Goal: Information Seeking & Learning: Learn about a topic

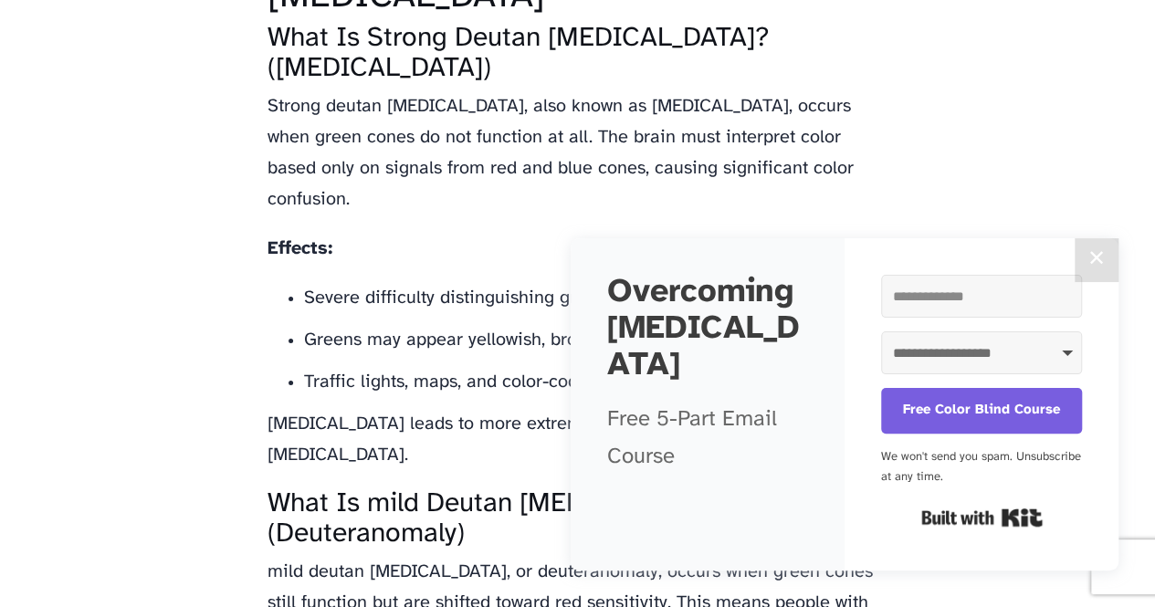
scroll to position [2465, 0]
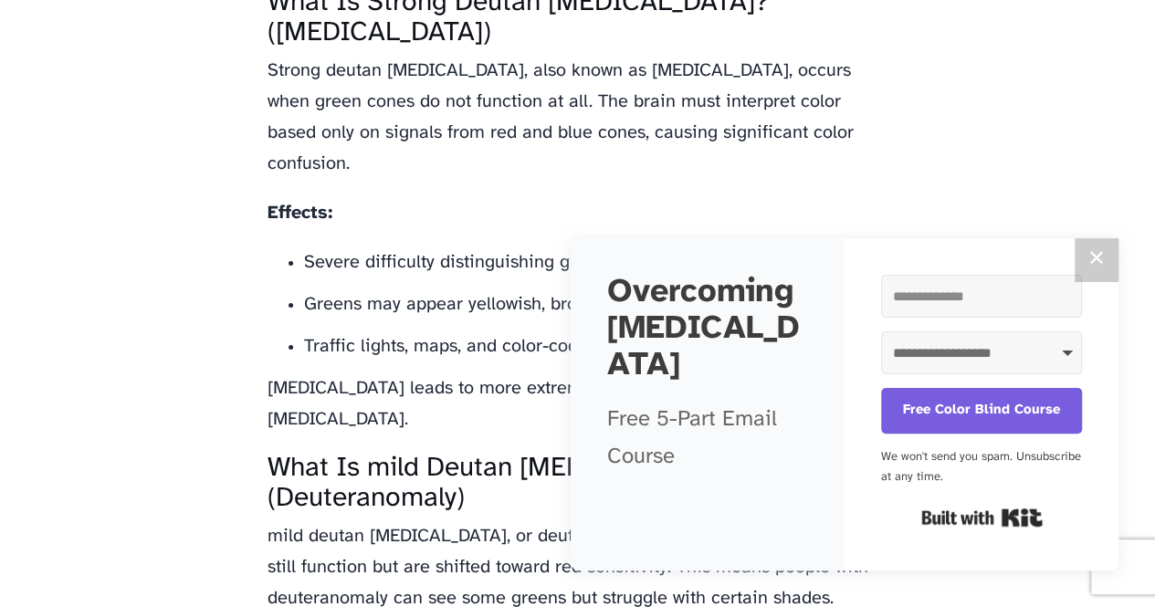
click at [1104, 249] on button "✕" at bounding box center [1096, 260] width 44 height 44
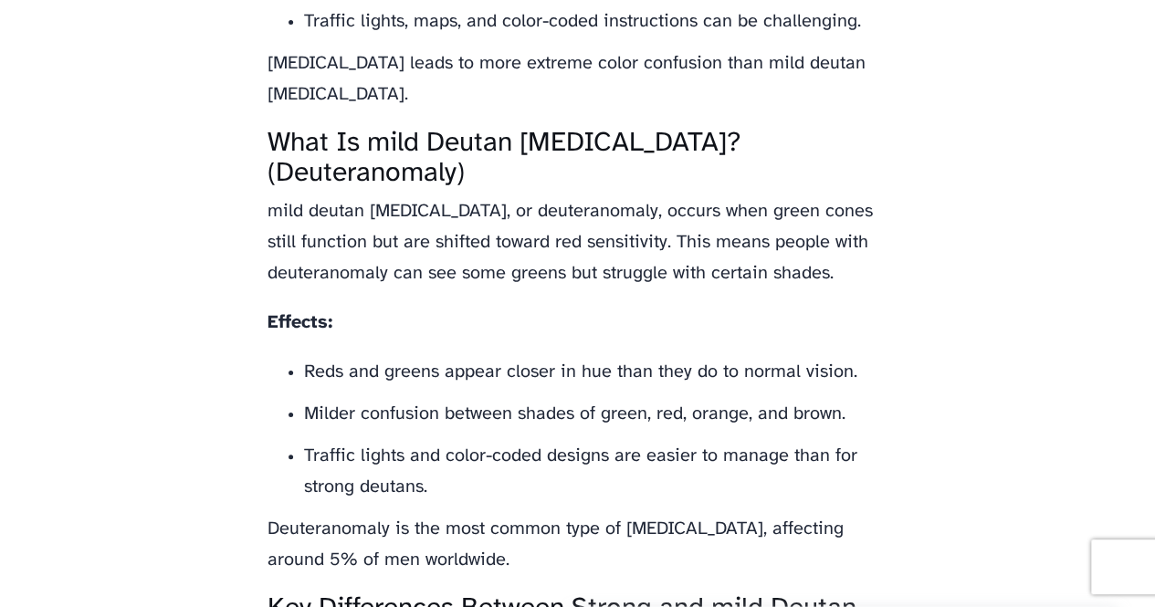
scroll to position [2830, 0]
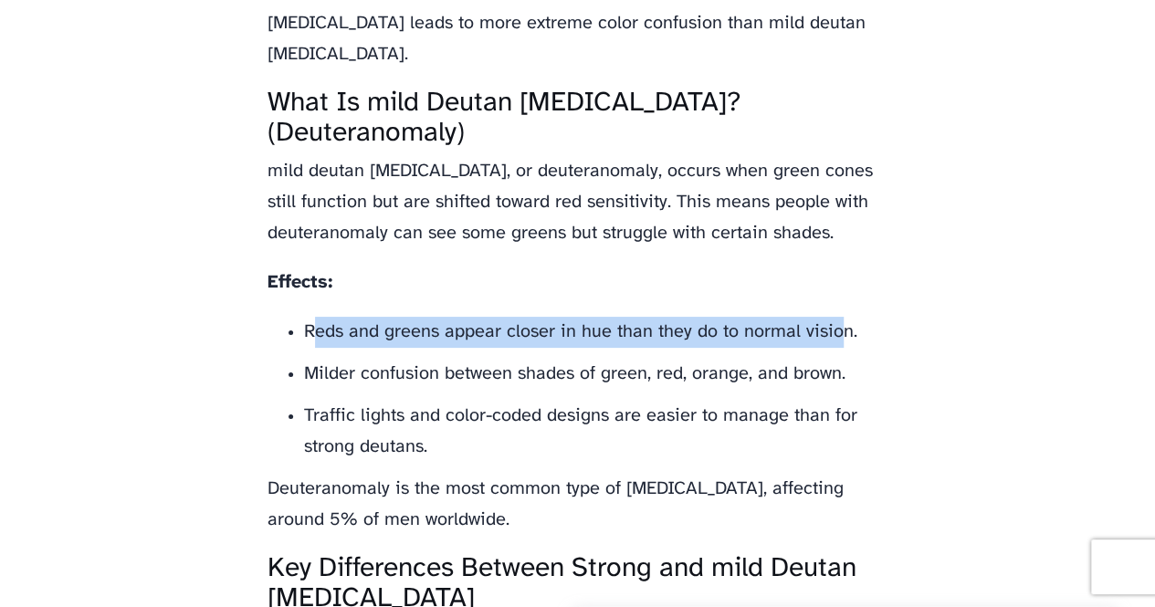
drag, startPoint x: 310, startPoint y: 299, endPoint x: 630, endPoint y: 306, distance: 319.6
click at [833, 284] on div "Strong vs. Mild Deutan [MEDICAL_DATA] Learn about deutan [MEDICAL_DATA], includ…" at bounding box center [577, 489] width 621 height 6386
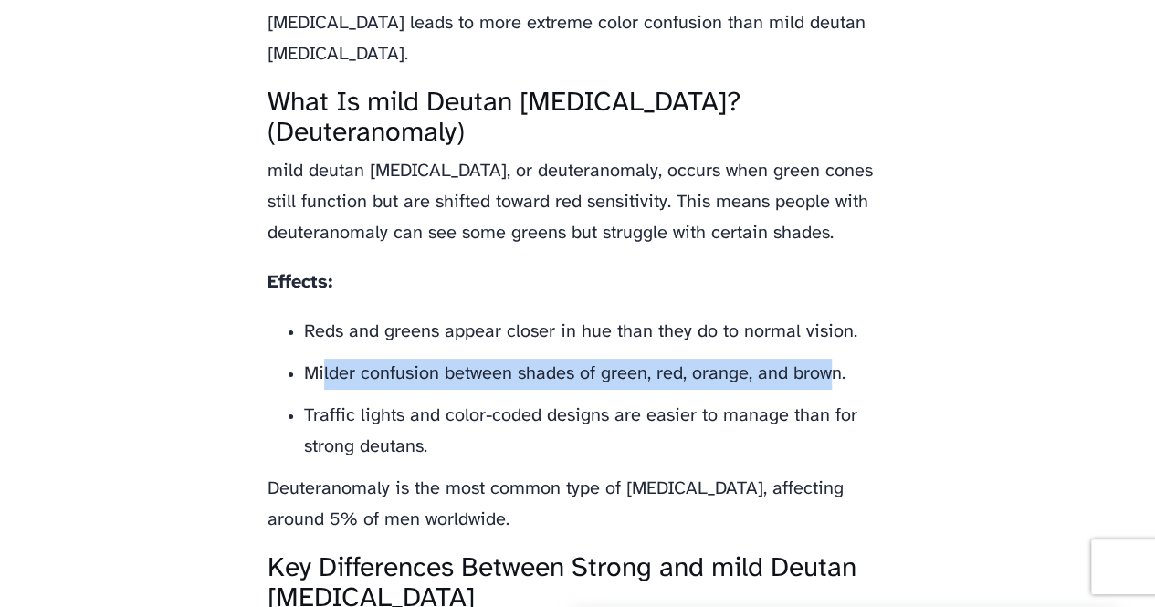
drag, startPoint x: 322, startPoint y: 341, endPoint x: 571, endPoint y: 408, distance: 258.0
click at [823, 359] on li "Milder confusion between shades of green, red, orange, and brown." at bounding box center [596, 374] width 584 height 31
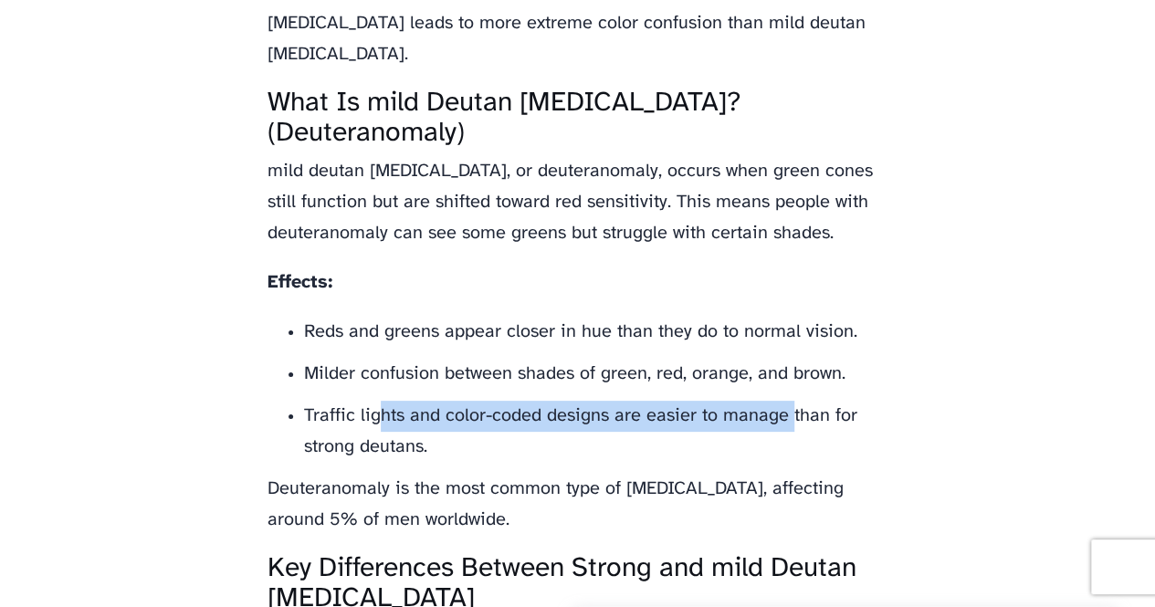
drag, startPoint x: 381, startPoint y: 391, endPoint x: 475, endPoint y: 392, distance: 94.0
click at [788, 401] on li "Traffic lights and color-coded designs are easier to manage than for strong deu…" at bounding box center [596, 432] width 584 height 62
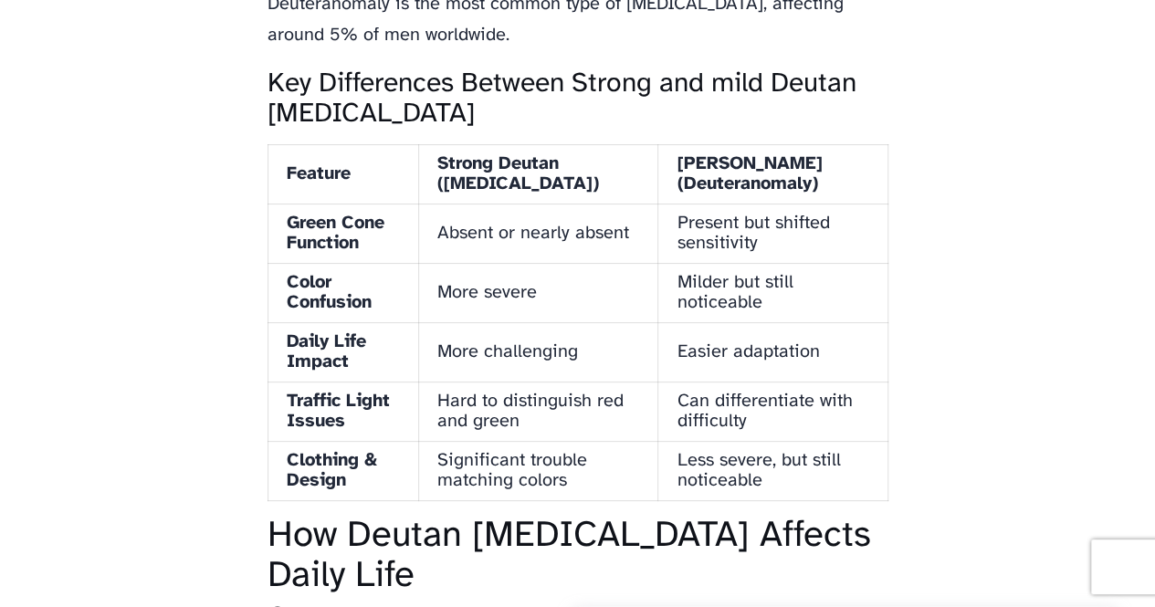
scroll to position [3286, 0]
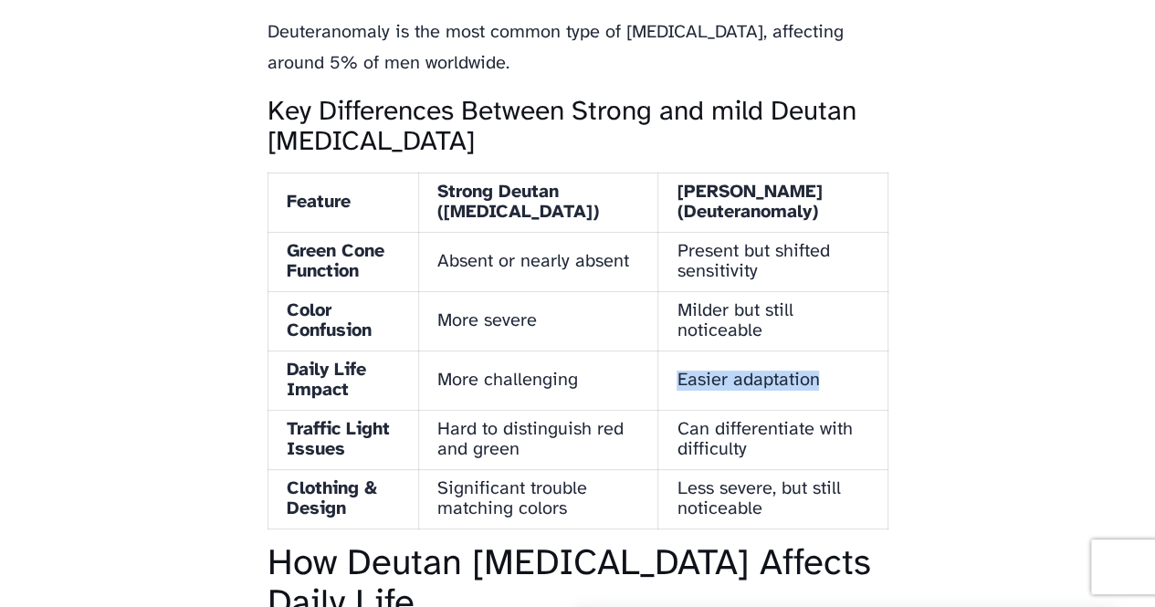
drag, startPoint x: 679, startPoint y: 350, endPoint x: 828, endPoint y: 341, distance: 149.0
click at [828, 351] on td "Easier adaptation" at bounding box center [772, 380] width 229 height 59
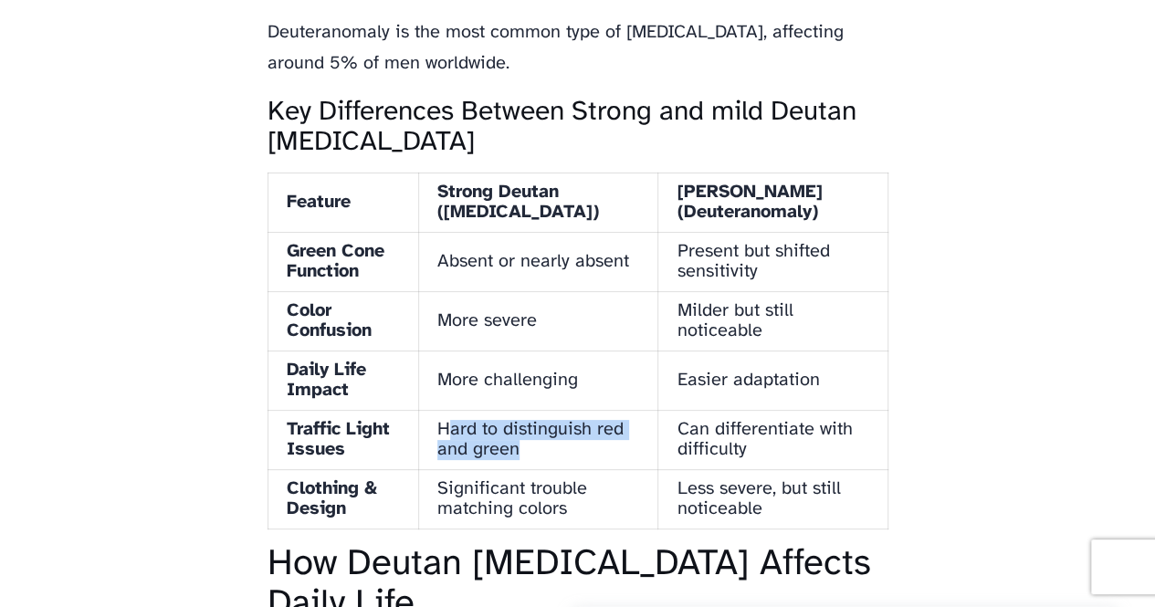
drag, startPoint x: 461, startPoint y: 387, endPoint x: 537, endPoint y: 415, distance: 80.9
click at [537, 415] on td "Hard to distinguish red and green" at bounding box center [538, 439] width 239 height 59
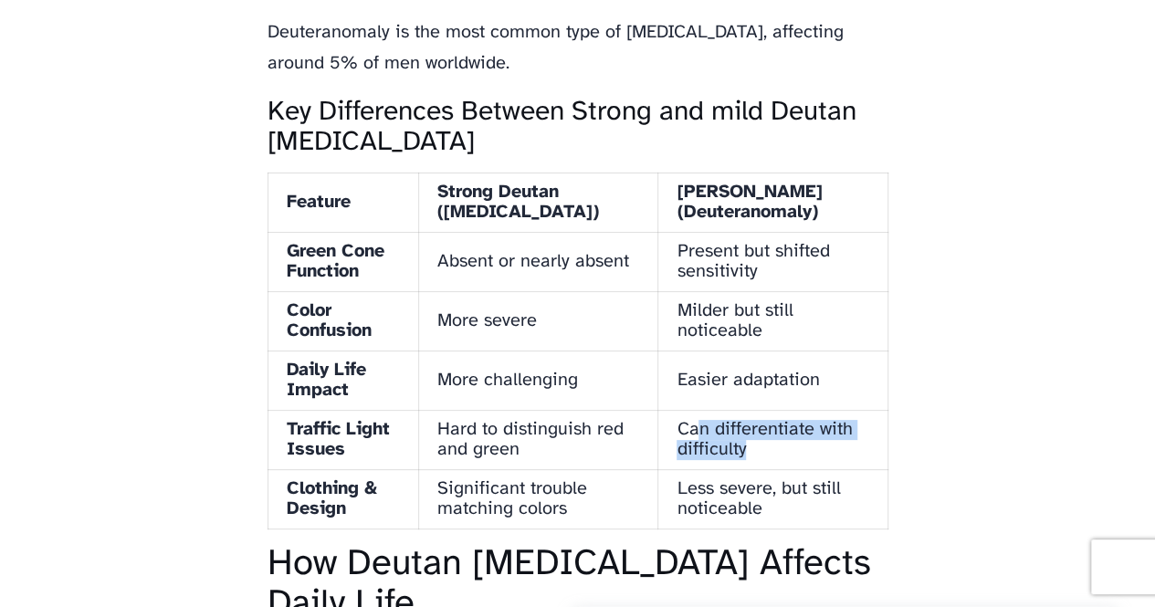
drag, startPoint x: 703, startPoint y: 394, endPoint x: 816, endPoint y: 416, distance: 115.3
click at [816, 416] on td "Can differentiate with difficulty" at bounding box center [772, 439] width 229 height 59
click at [816, 421] on td "Can differentiate with difficulty" at bounding box center [772, 439] width 229 height 59
drag, startPoint x: 455, startPoint y: 459, endPoint x: 503, endPoint y: 456, distance: 48.5
click at [503, 469] on td "Significant trouble matching colors" at bounding box center [538, 498] width 239 height 59
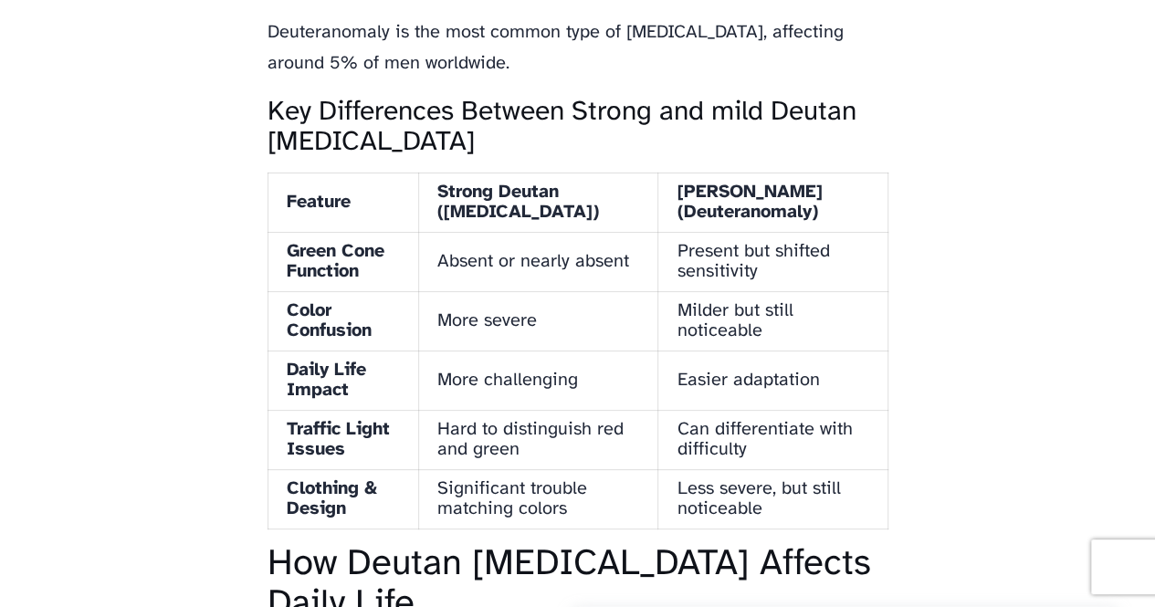
click at [438, 469] on td "Significant trouble matching colors" at bounding box center [538, 498] width 239 height 59
drag, startPoint x: 445, startPoint y: 456, endPoint x: 590, endPoint y: 466, distance: 144.6
click at [590, 469] on td "Significant trouble matching colors" at bounding box center [538, 498] width 239 height 59
drag, startPoint x: 707, startPoint y: 459, endPoint x: 831, endPoint y: 475, distance: 124.2
click at [831, 475] on td "Less severe, but still noticeable" at bounding box center [772, 498] width 229 height 59
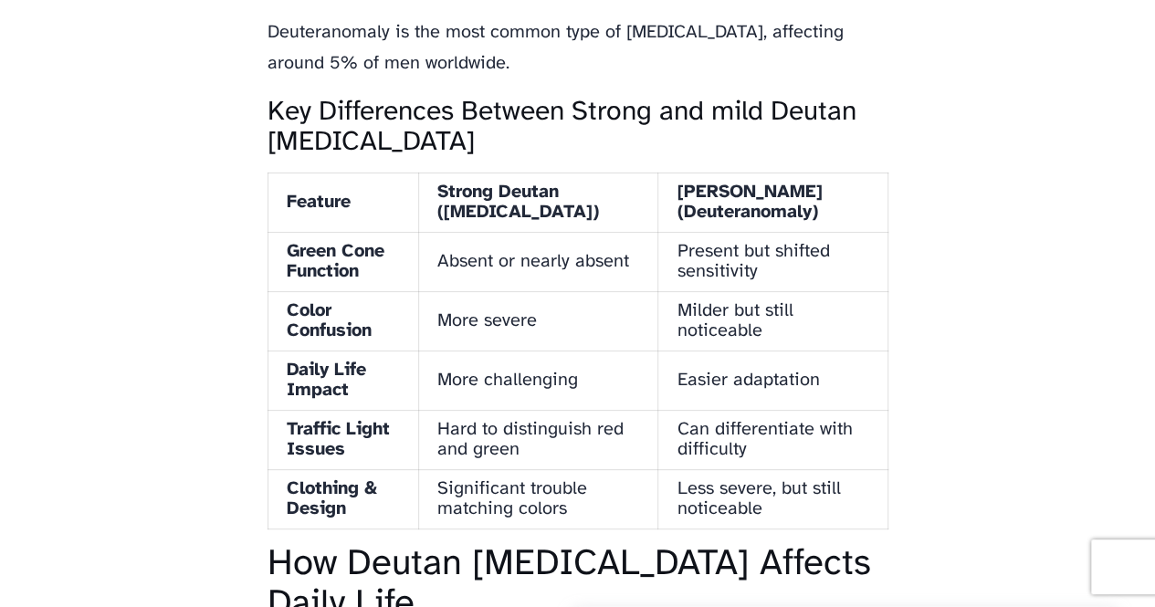
click at [45, 350] on body "Colorblind Smart Memes Merch App Types Cure? Strong vs. Mild Deutan [MEDICAL_DA…" at bounding box center [577, 448] width 1155 height 7468
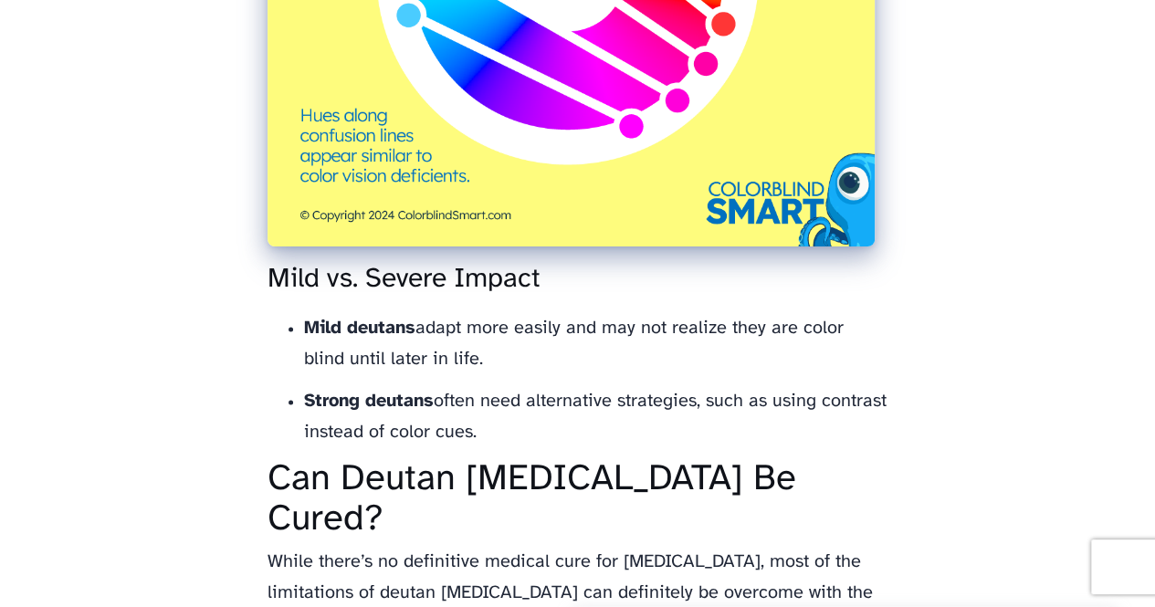
scroll to position [4656, 0]
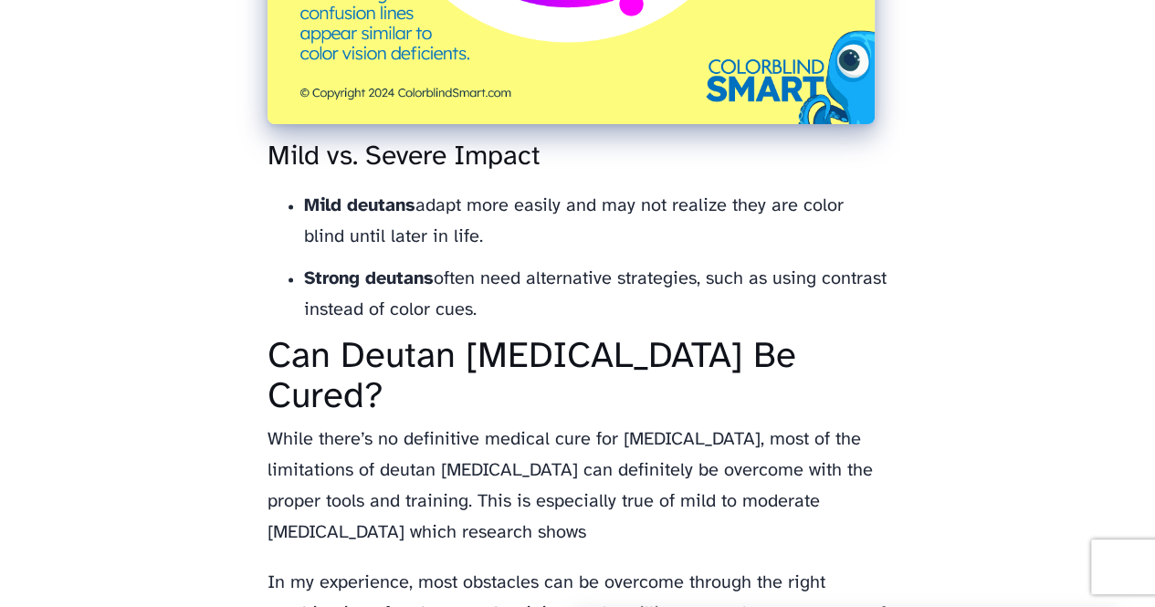
drag, startPoint x: 437, startPoint y: 200, endPoint x: 303, endPoint y: 173, distance: 137.0
click at [304, 191] on li "Mild deutans adapt more easily and may not realize they are color blind until l…" at bounding box center [596, 222] width 584 height 62
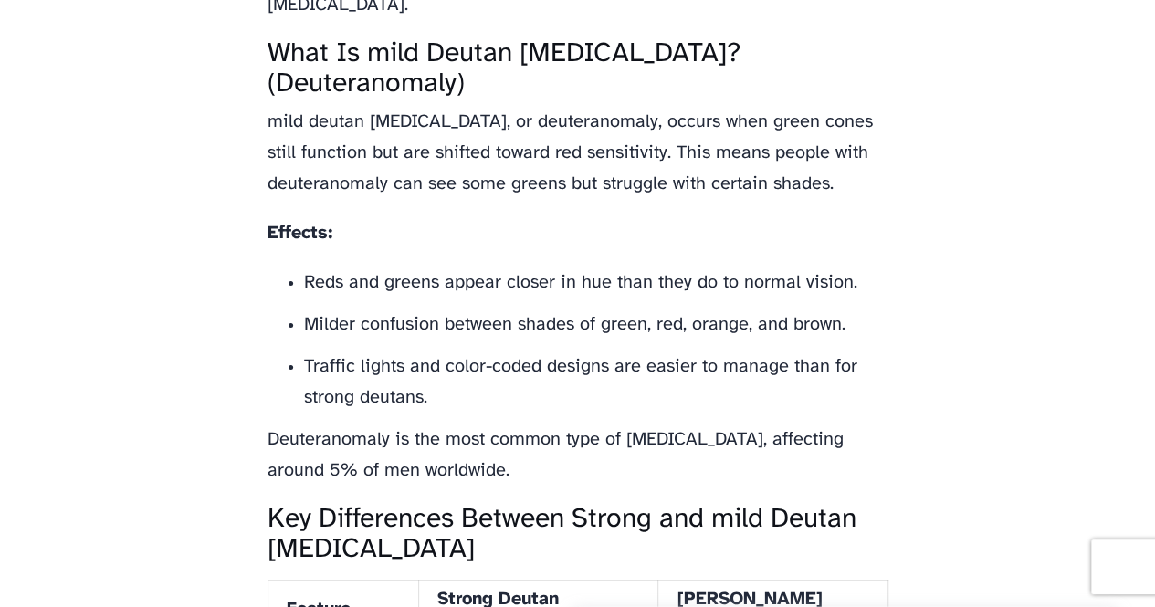
scroll to position [2921, 0]
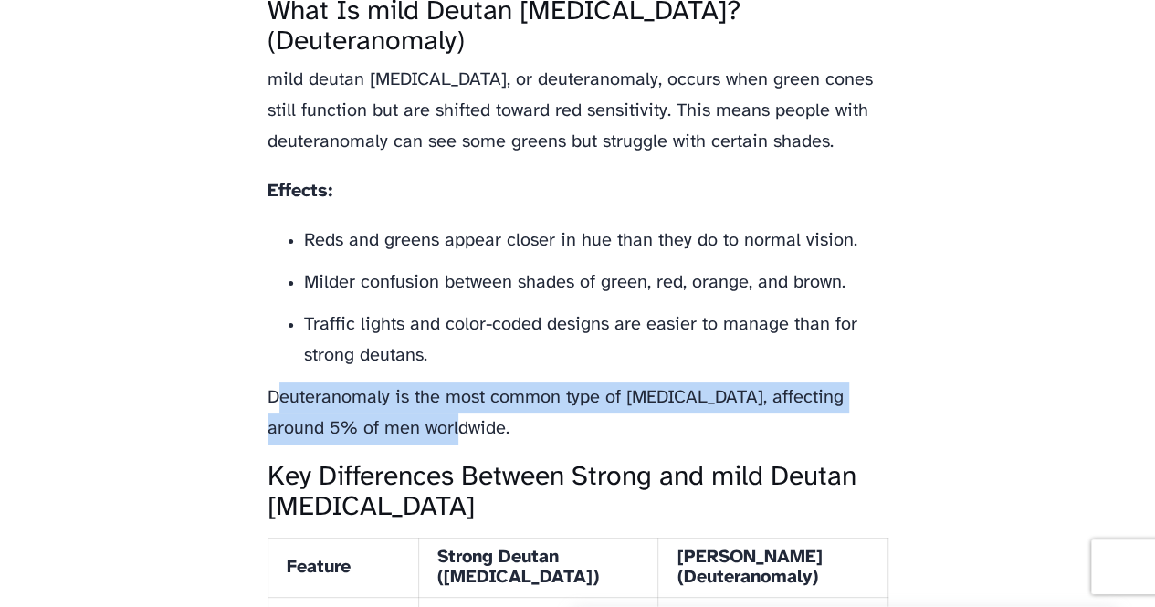
drag, startPoint x: 274, startPoint y: 366, endPoint x: 385, endPoint y: 412, distance: 120.4
click at [385, 412] on p "Deuteranomaly is the most common type of [MEDICAL_DATA], affecting around 5% of…" at bounding box center [577, 413] width 621 height 62
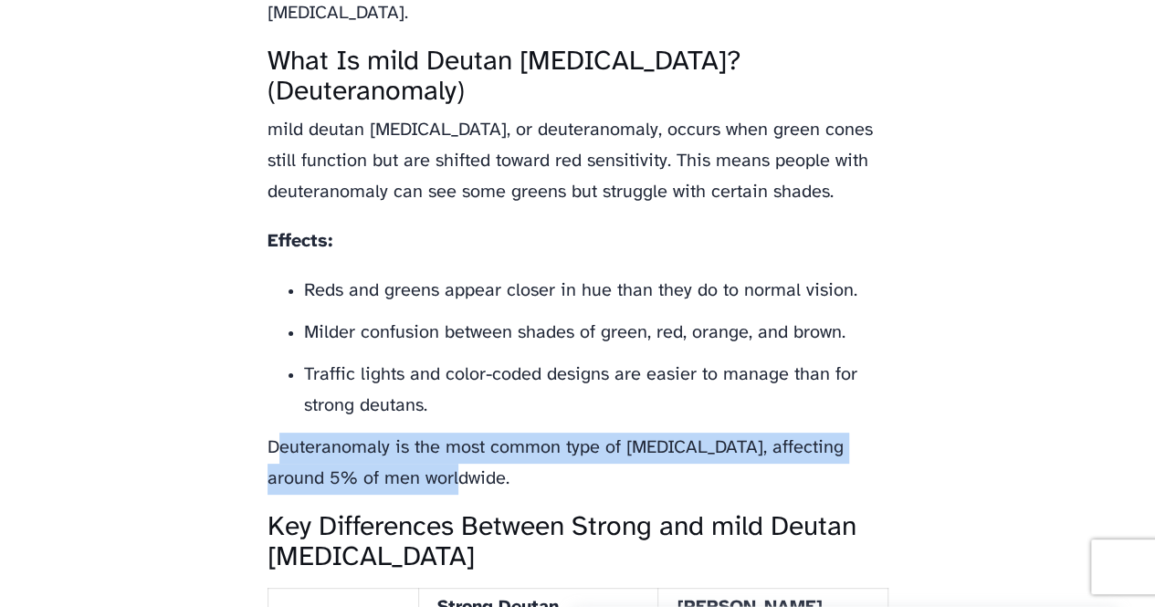
scroll to position [2830, 0]
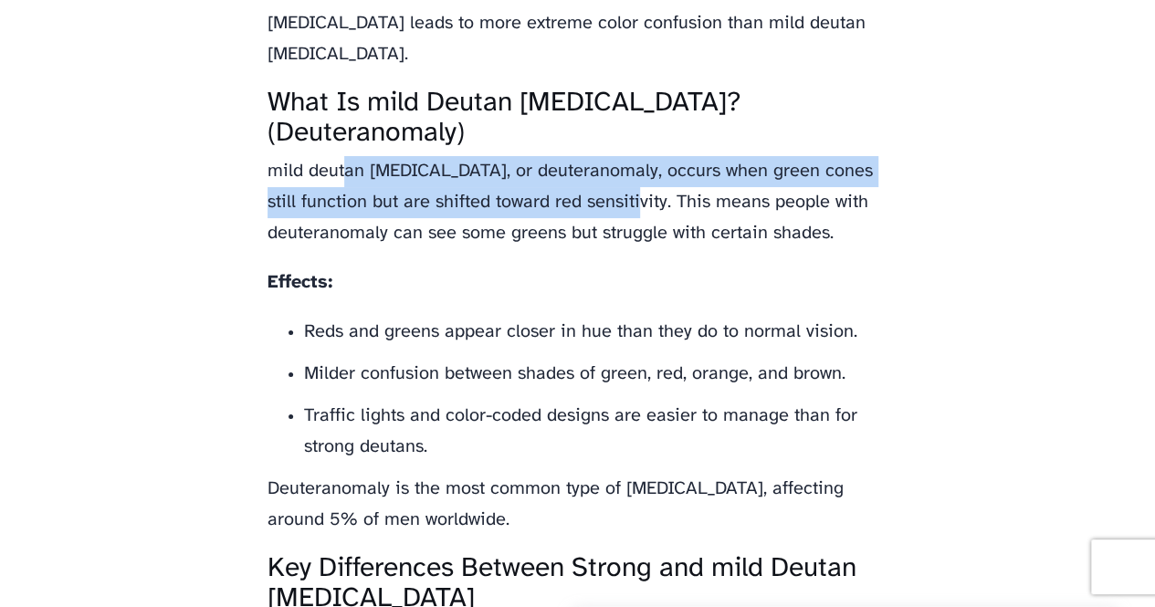
drag, startPoint x: 356, startPoint y: 141, endPoint x: 596, endPoint y: 165, distance: 241.3
click at [596, 165] on p "mild deutan [MEDICAL_DATA], or deuteranomaly, occurs when green cones still fun…" at bounding box center [577, 202] width 621 height 93
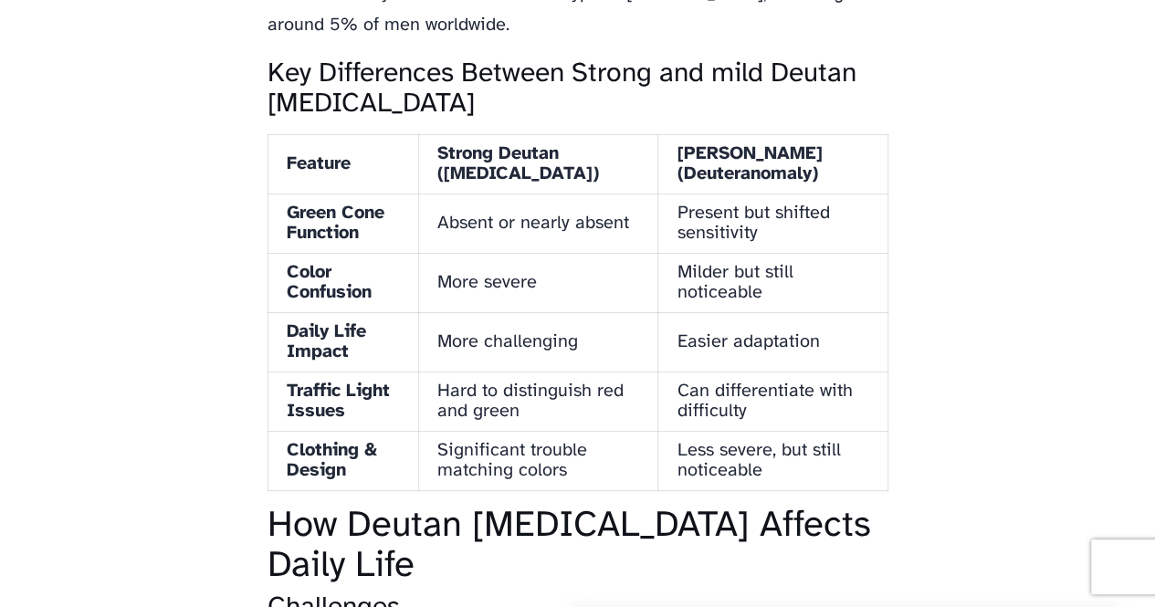
scroll to position [3332, 0]
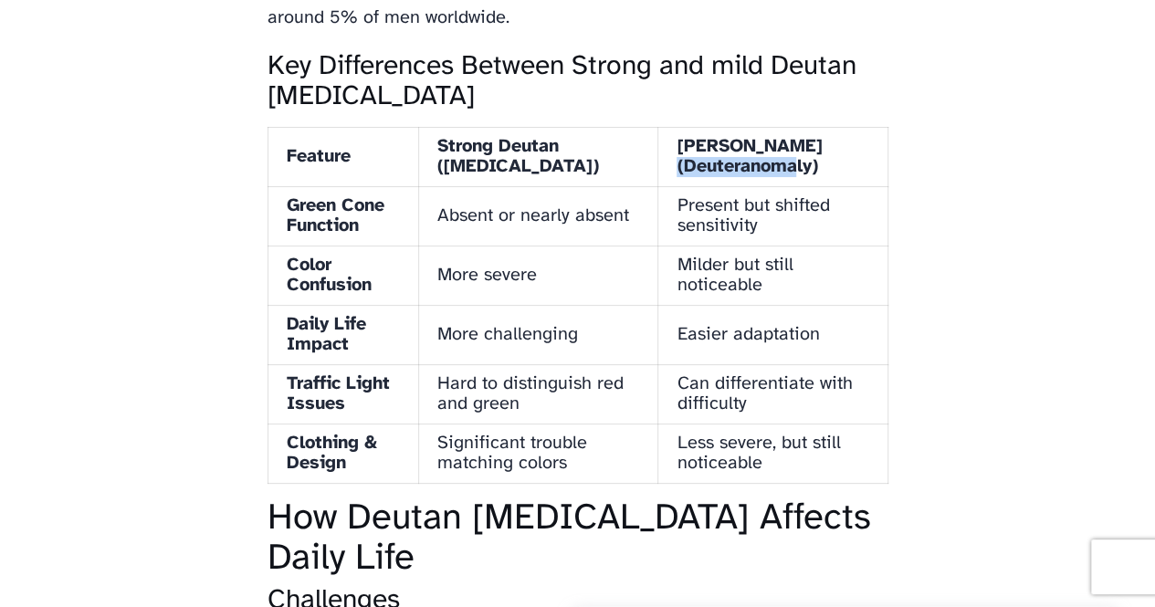
drag, startPoint x: 689, startPoint y: 135, endPoint x: 814, endPoint y: 144, distance: 125.4
click at [814, 144] on th "[PERSON_NAME] (Deuteranomaly)" at bounding box center [772, 156] width 229 height 59
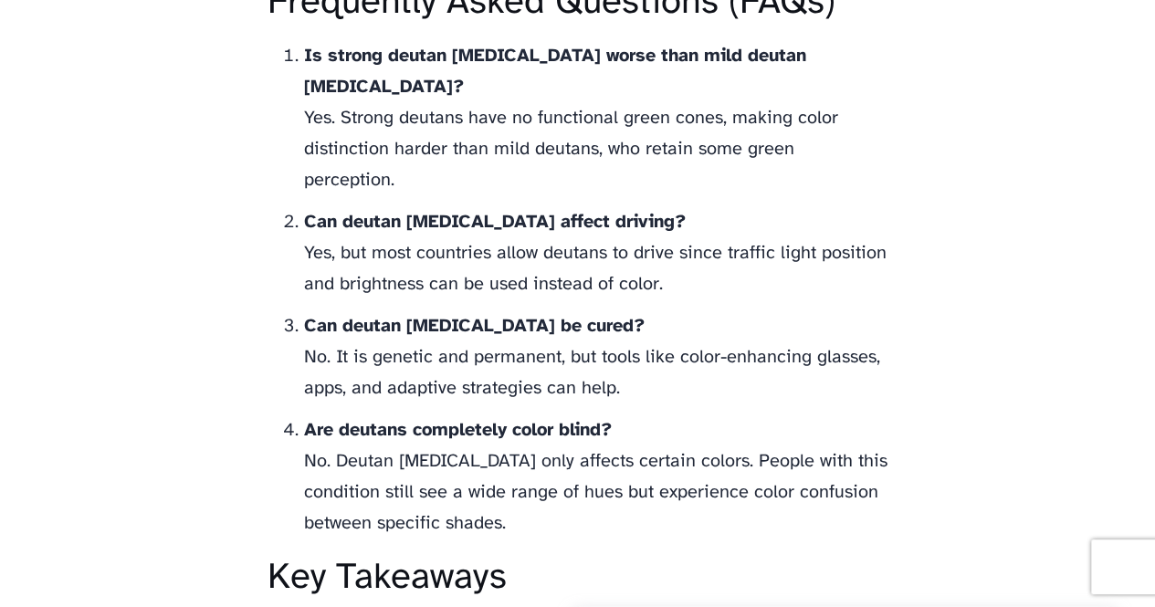
scroll to position [5523, 0]
